Goal: Information Seeking & Learning: Learn about a topic

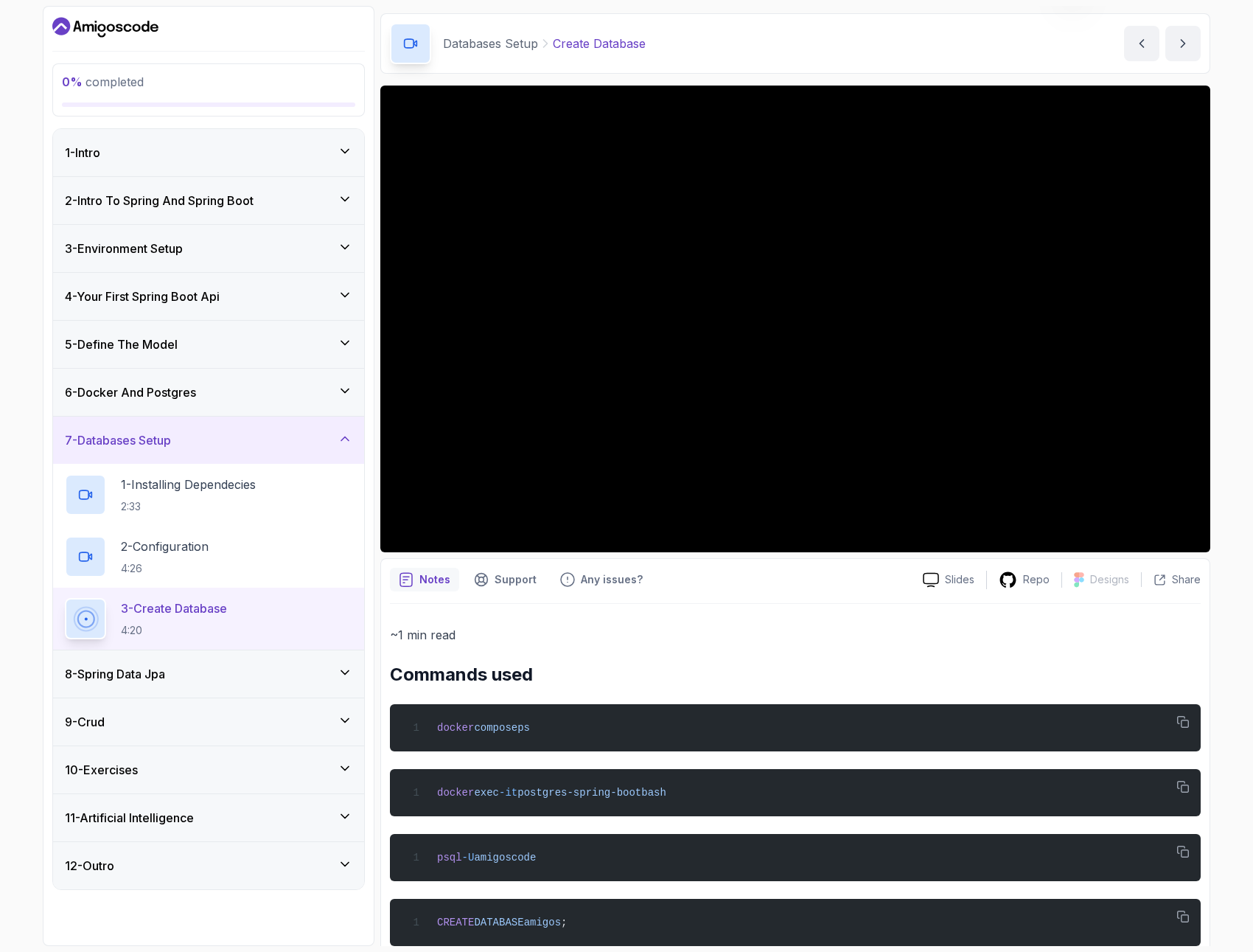
scroll to position [76, 0]
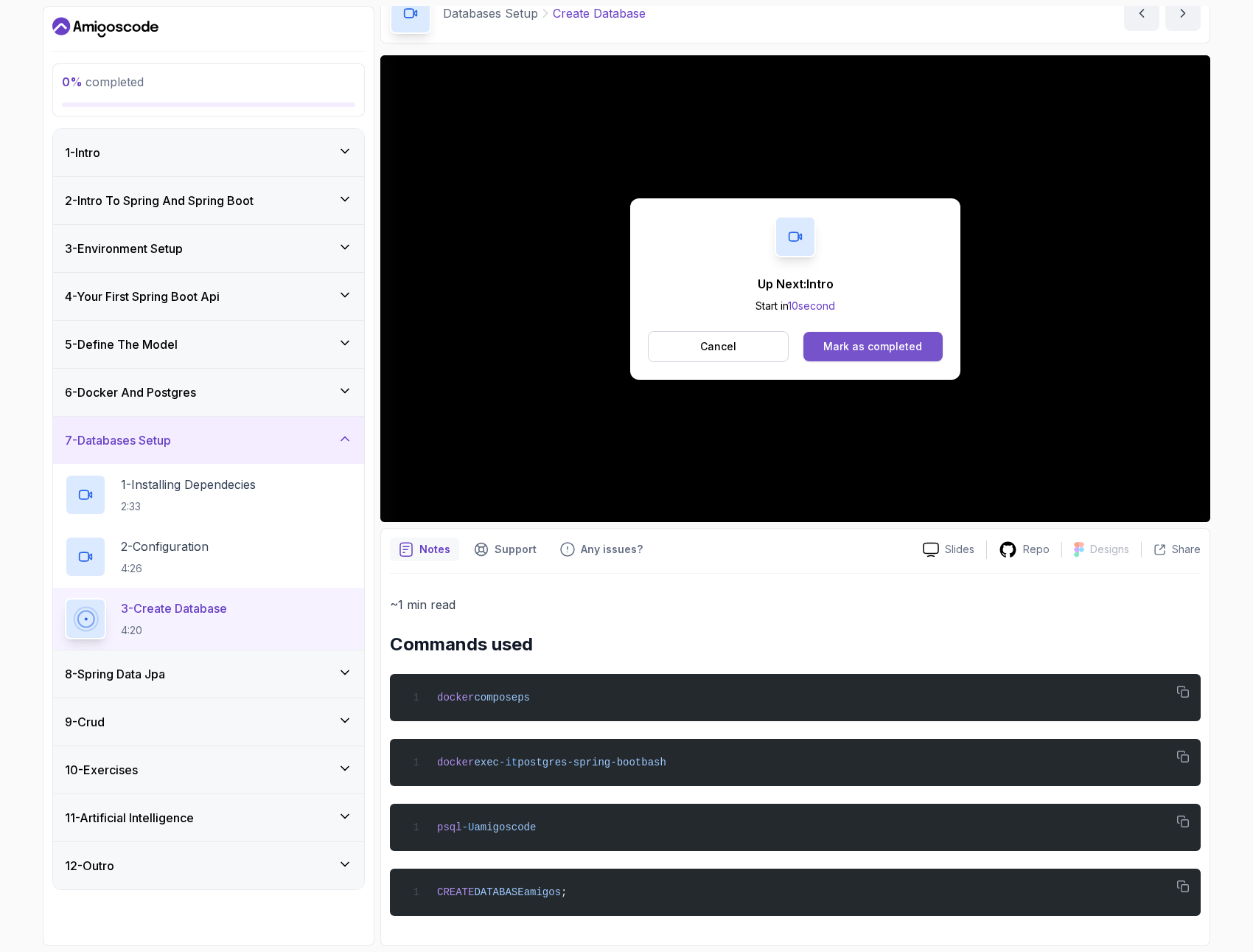
click at [917, 353] on button "Mark as completed" at bounding box center [872, 346] width 139 height 30
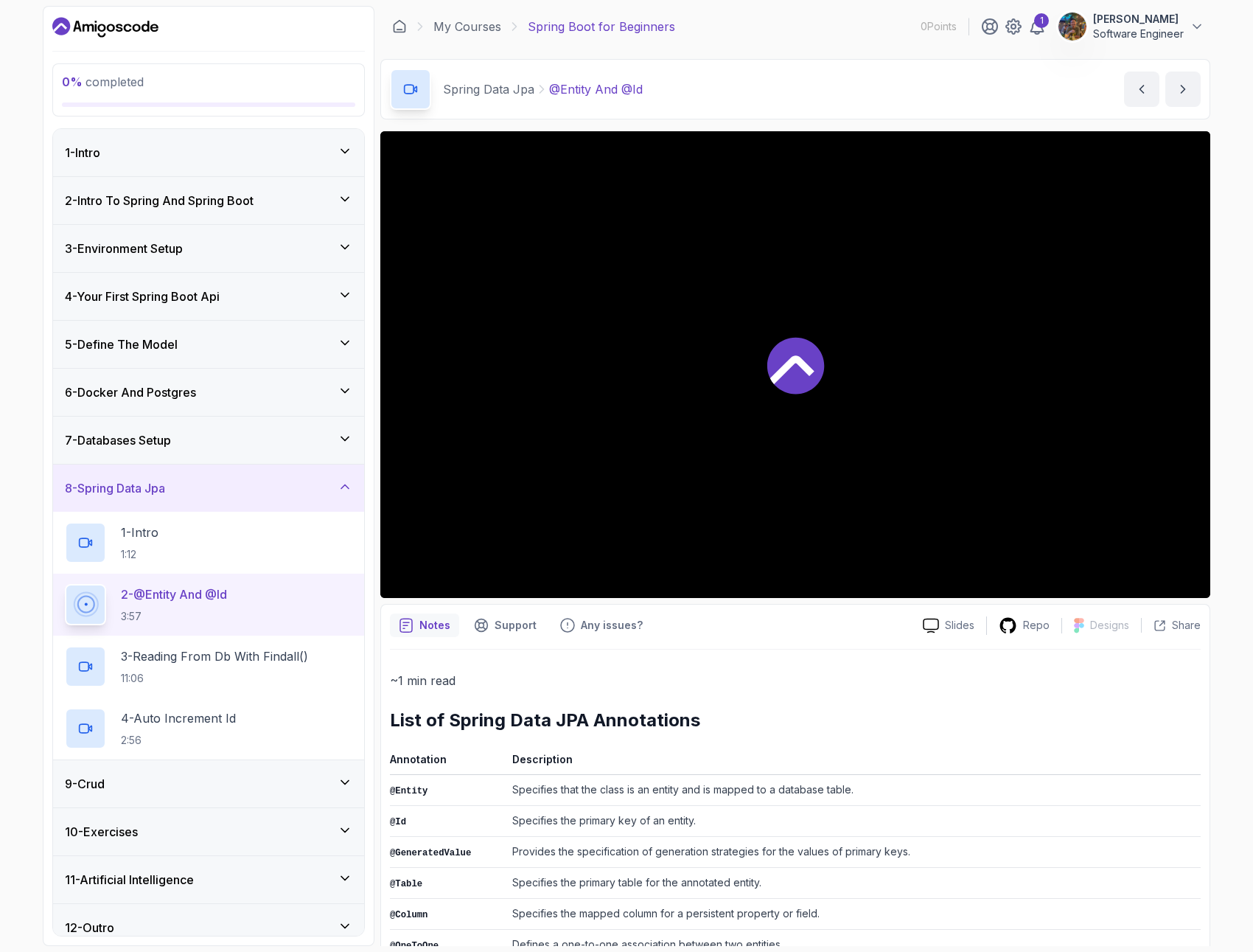
click at [865, 426] on div at bounding box center [796, 364] width 830 height 467
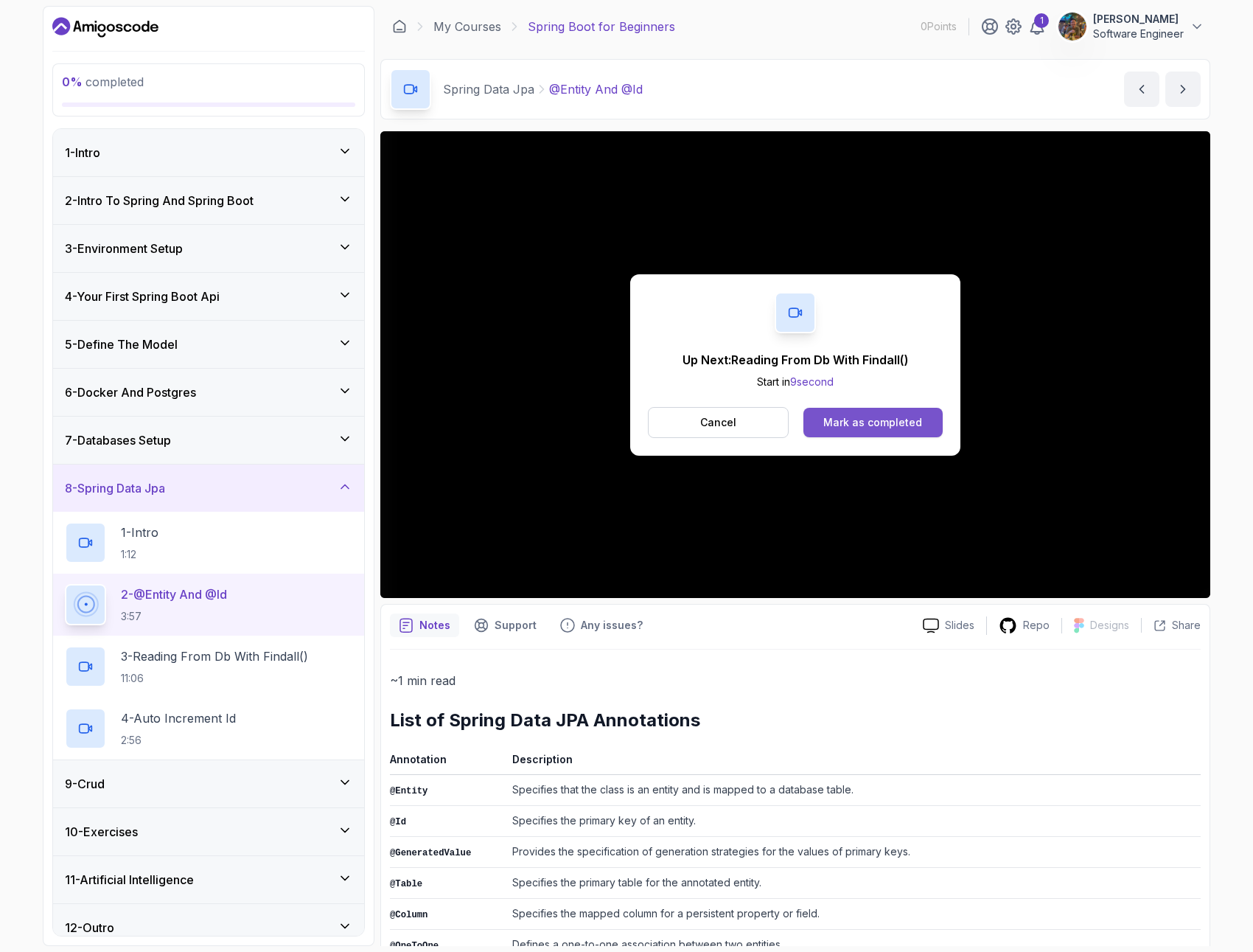
click at [888, 429] on div "Mark as completed" at bounding box center [872, 422] width 99 height 14
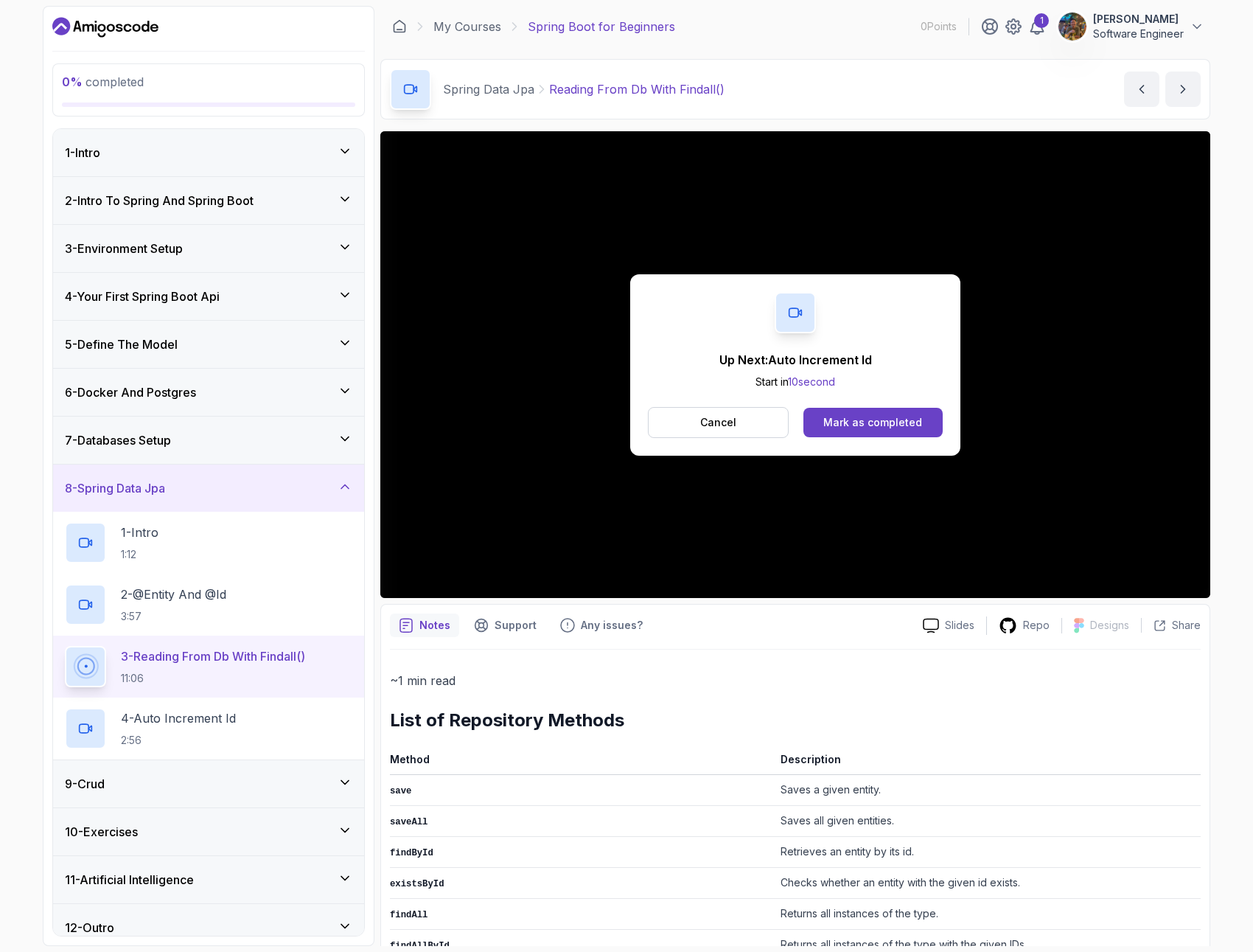
click at [859, 452] on div "Up Next: Auto Increment Id Start in 10 second Cancel Mark as completed" at bounding box center [795, 365] width 330 height 181
click at [732, 427] on p "Cancel" at bounding box center [718, 422] width 36 height 14
click at [867, 429] on button "Mark as completed" at bounding box center [872, 422] width 139 height 30
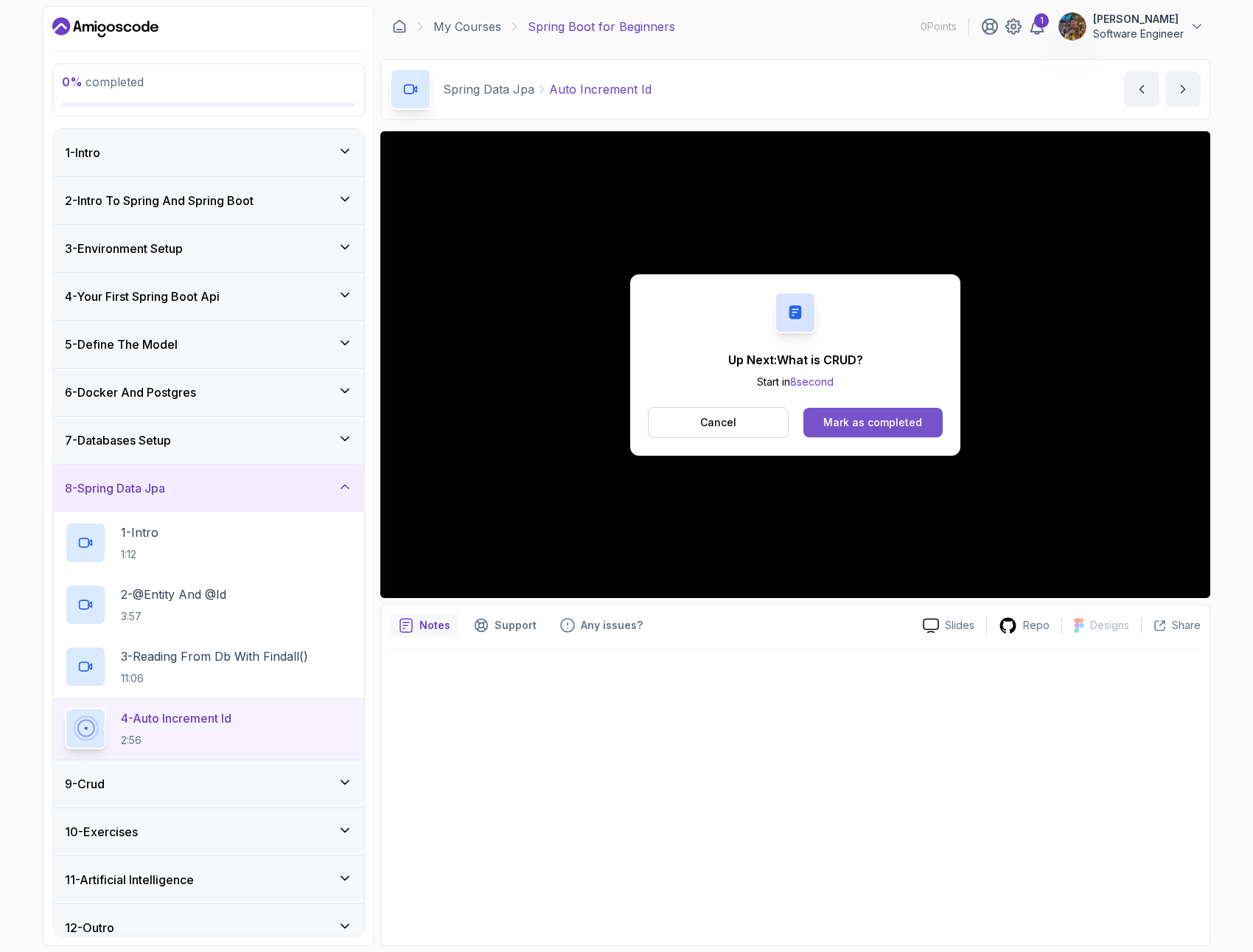
click at [873, 425] on div "Mark as completed" at bounding box center [872, 422] width 99 height 14
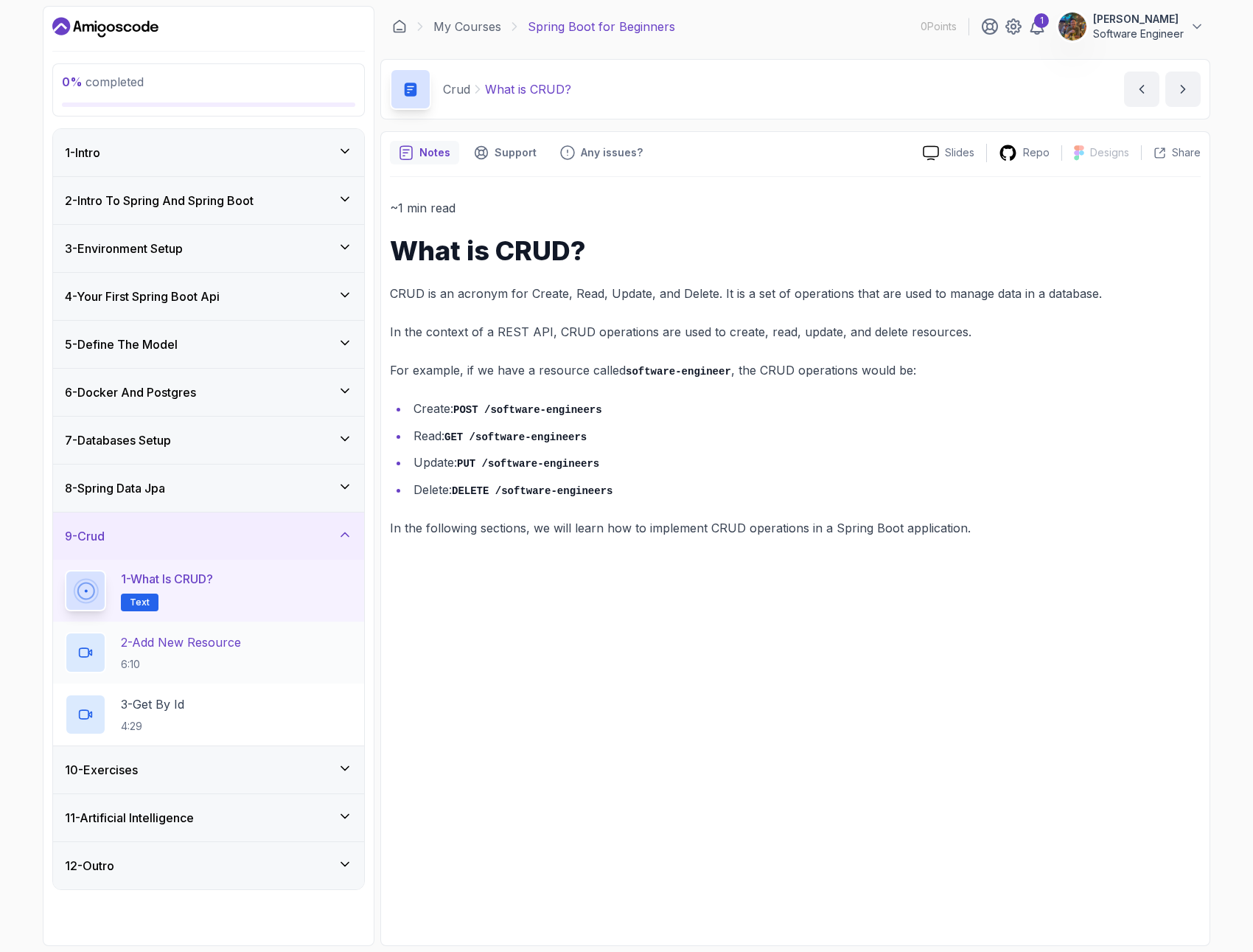
click at [270, 655] on div "2 - Add New Resource 6:10" at bounding box center [208, 652] width 288 height 41
